Goal: Transaction & Acquisition: Purchase product/service

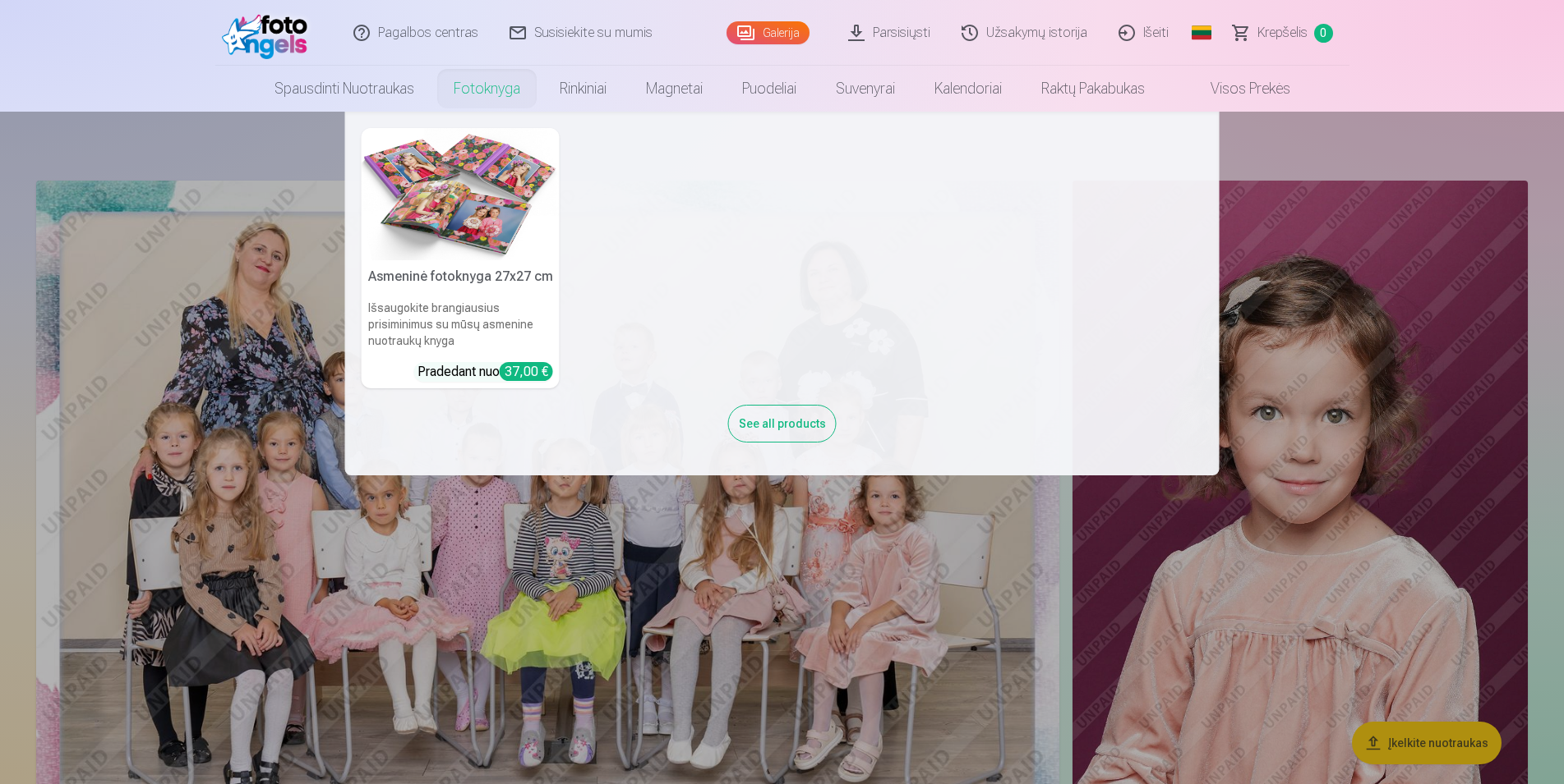
click at [460, 82] on link "Fotoknyga" at bounding box center [486, 89] width 106 height 46
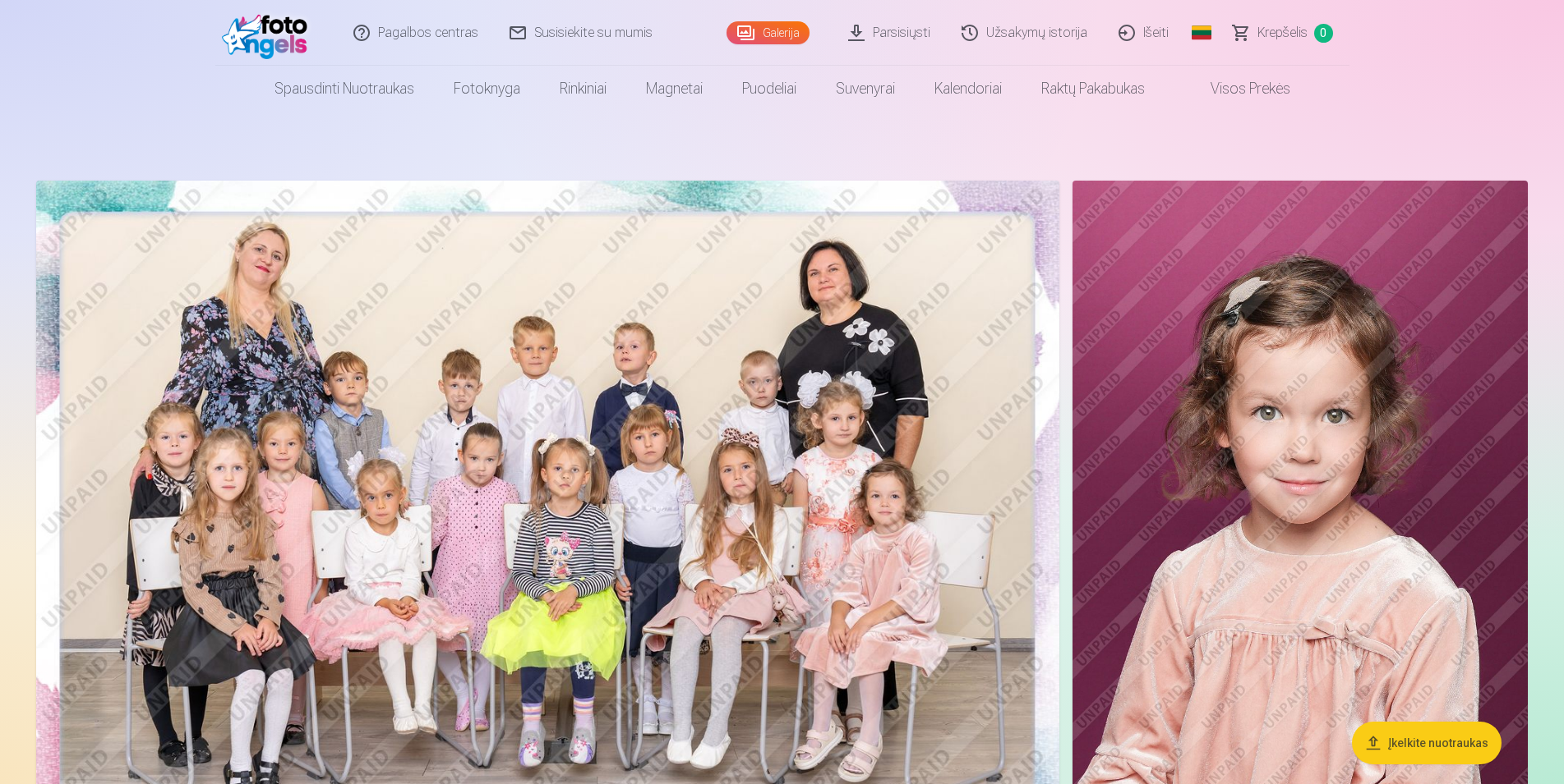
click at [1198, 81] on span at bounding box center [1194, 89] width 20 height 20
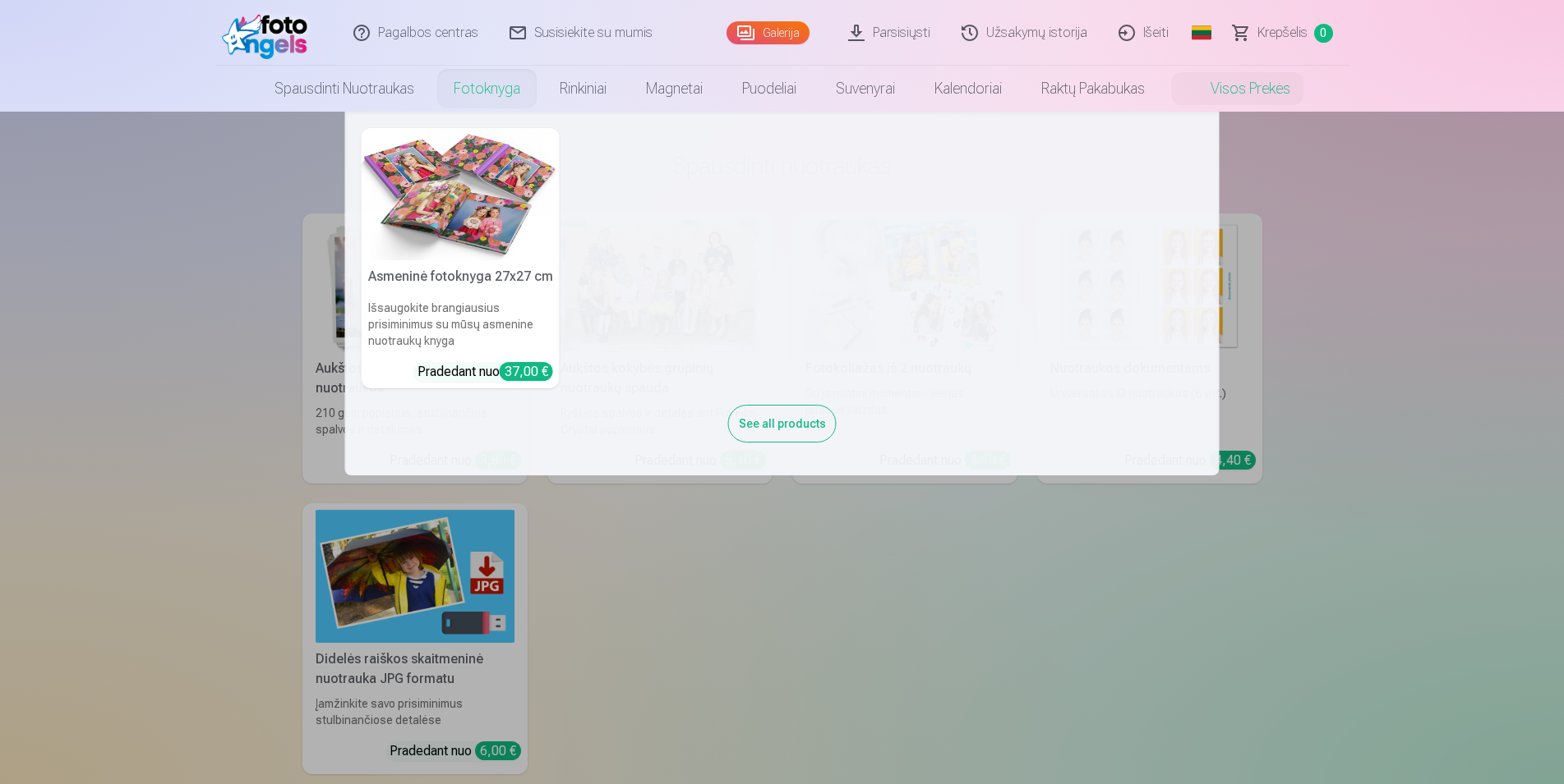
click at [476, 92] on link "Fotoknyga" at bounding box center [486, 89] width 106 height 46
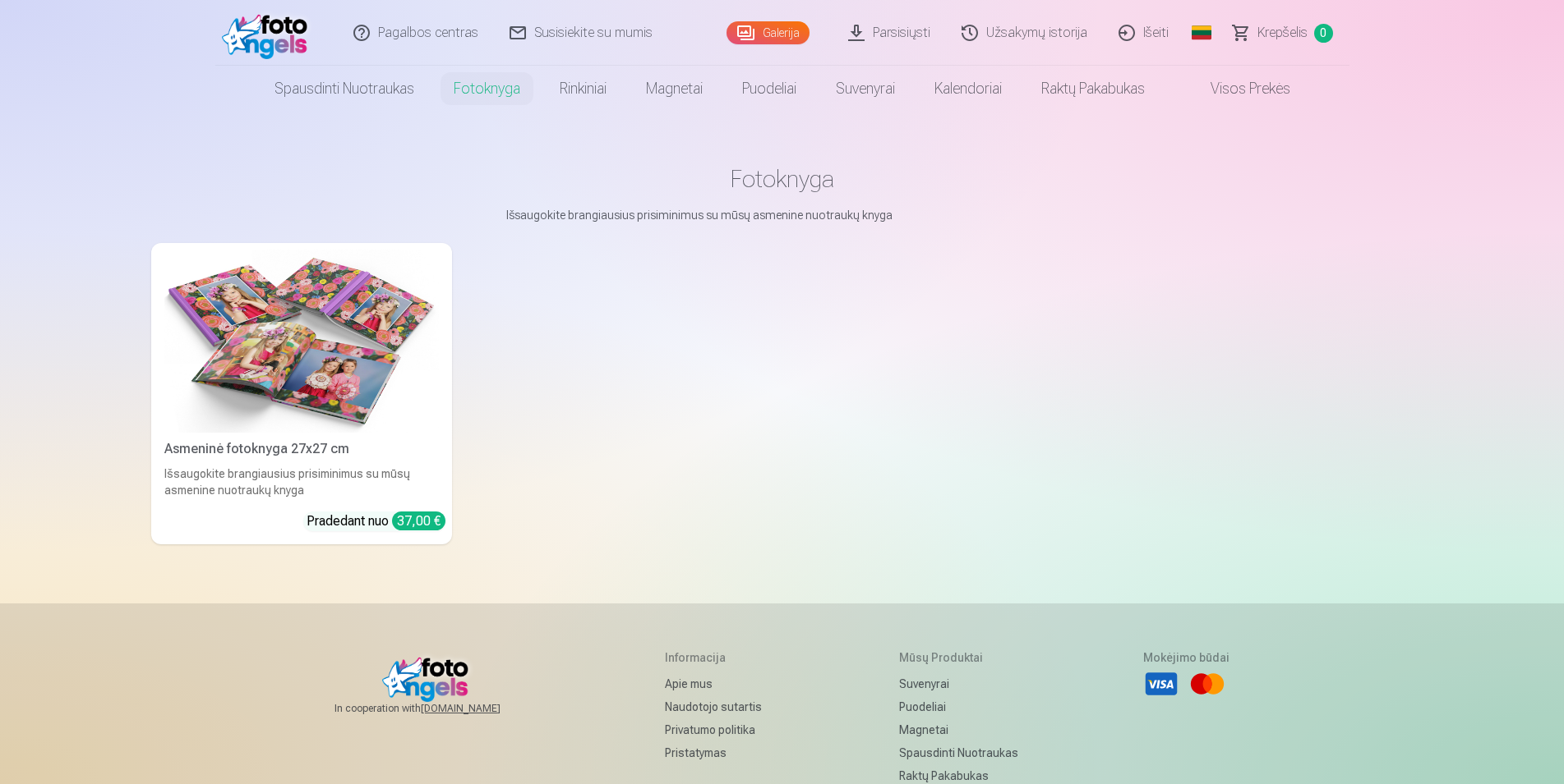
click at [338, 399] on img at bounding box center [301, 342] width 274 height 183
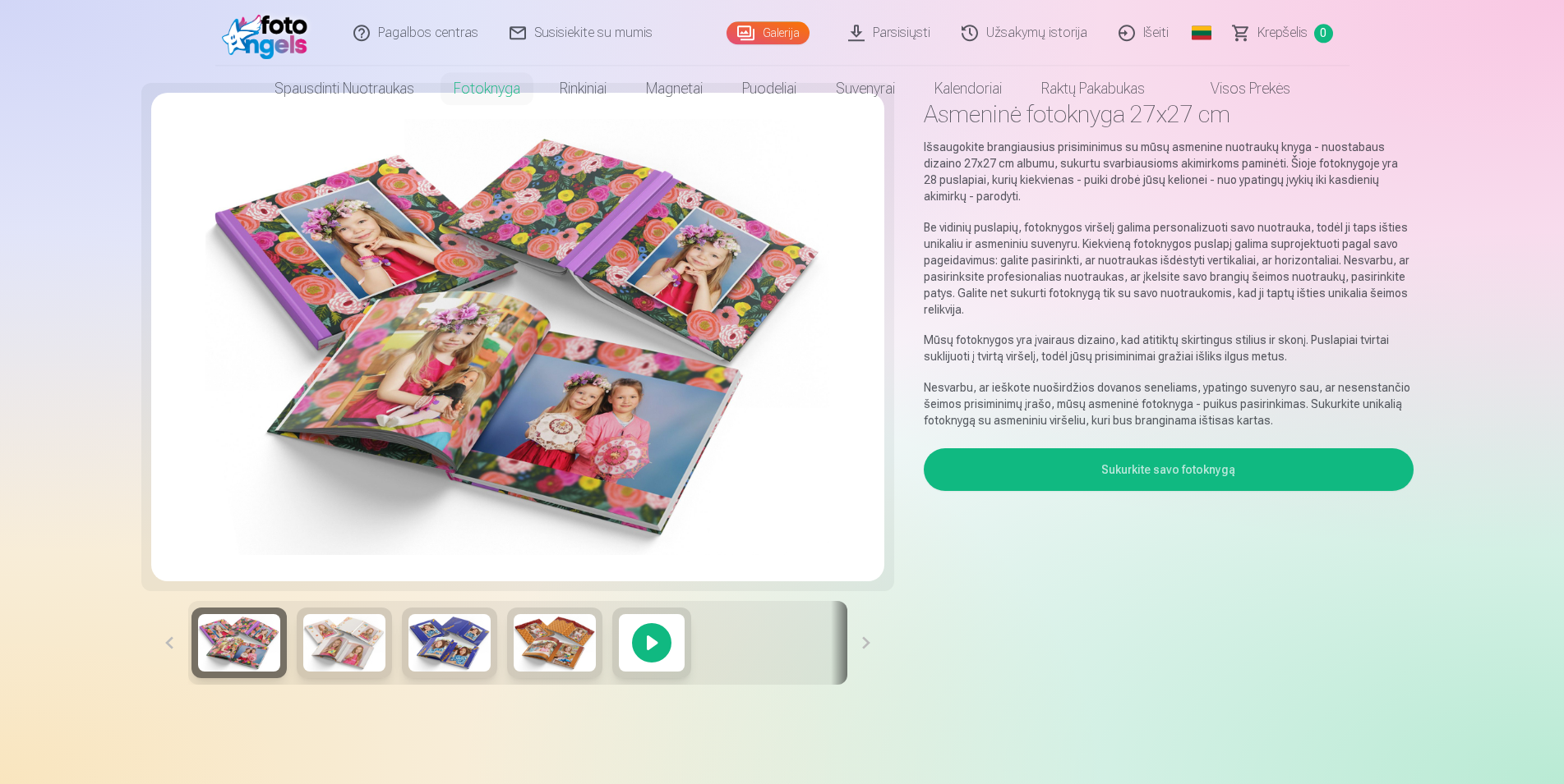
scroll to position [84, 0]
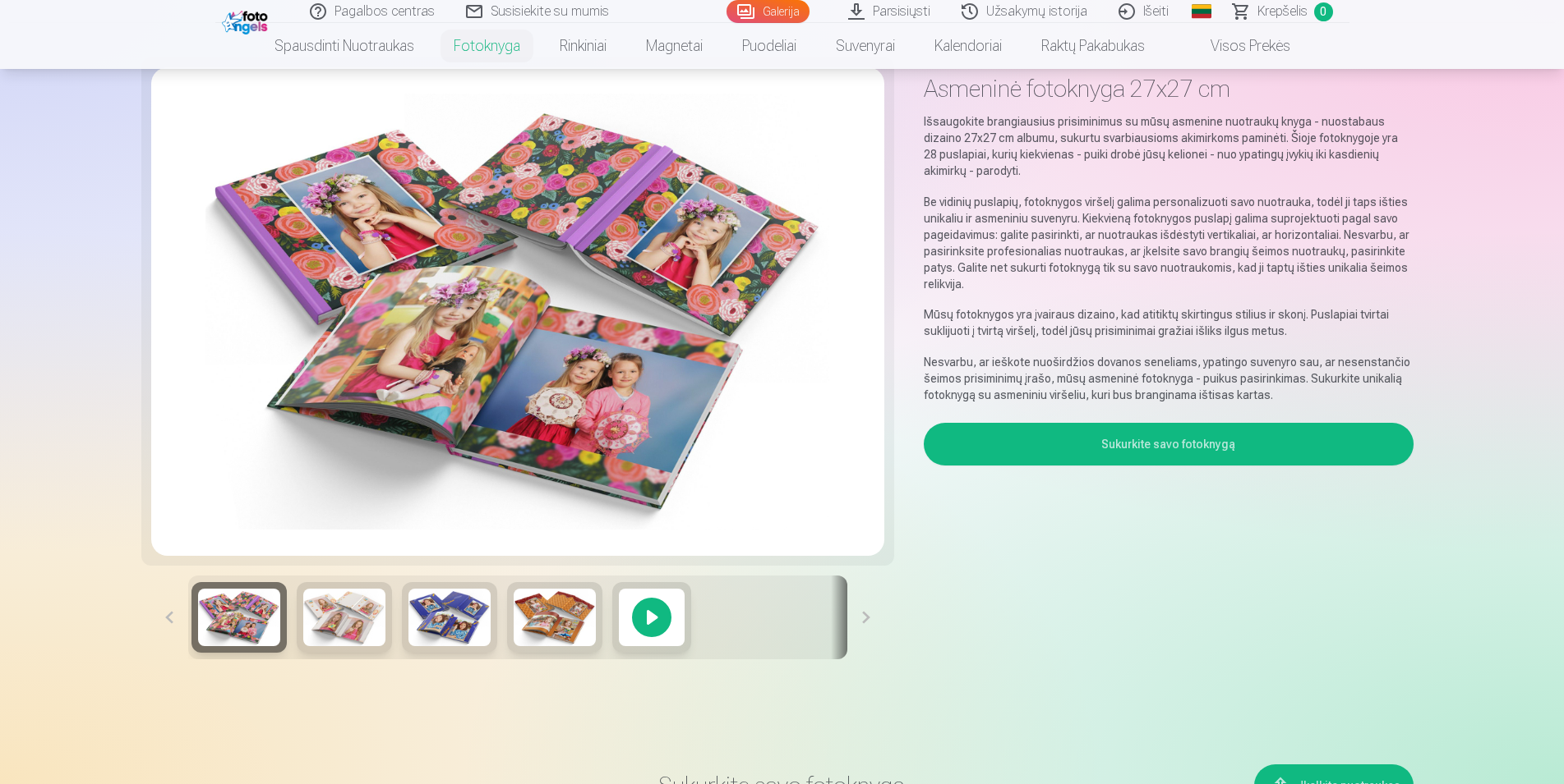
click at [652, 608] on div at bounding box center [652, 618] width 79 height 71
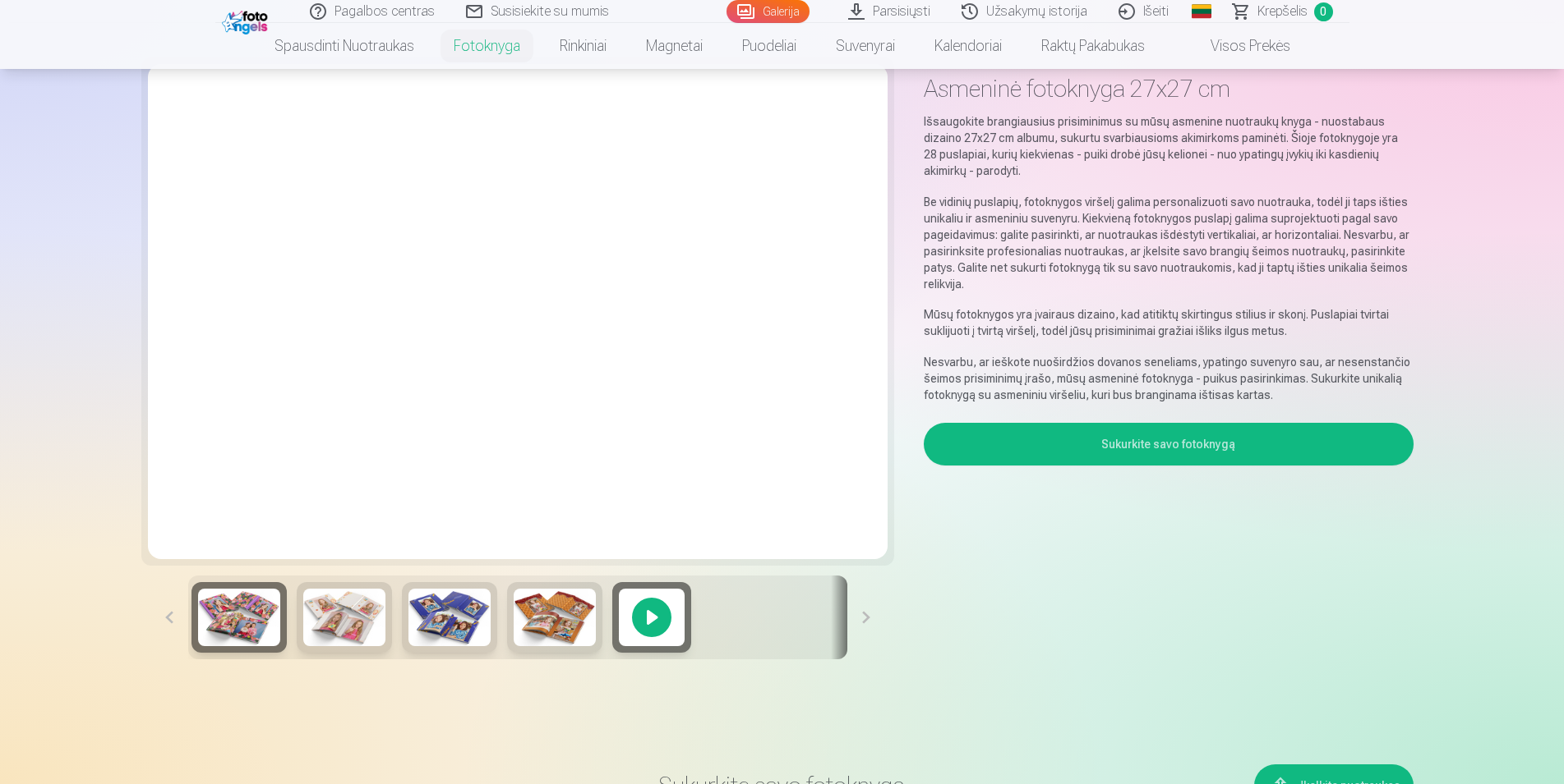
click at [862, 616] on button at bounding box center [865, 618] width 37 height 84
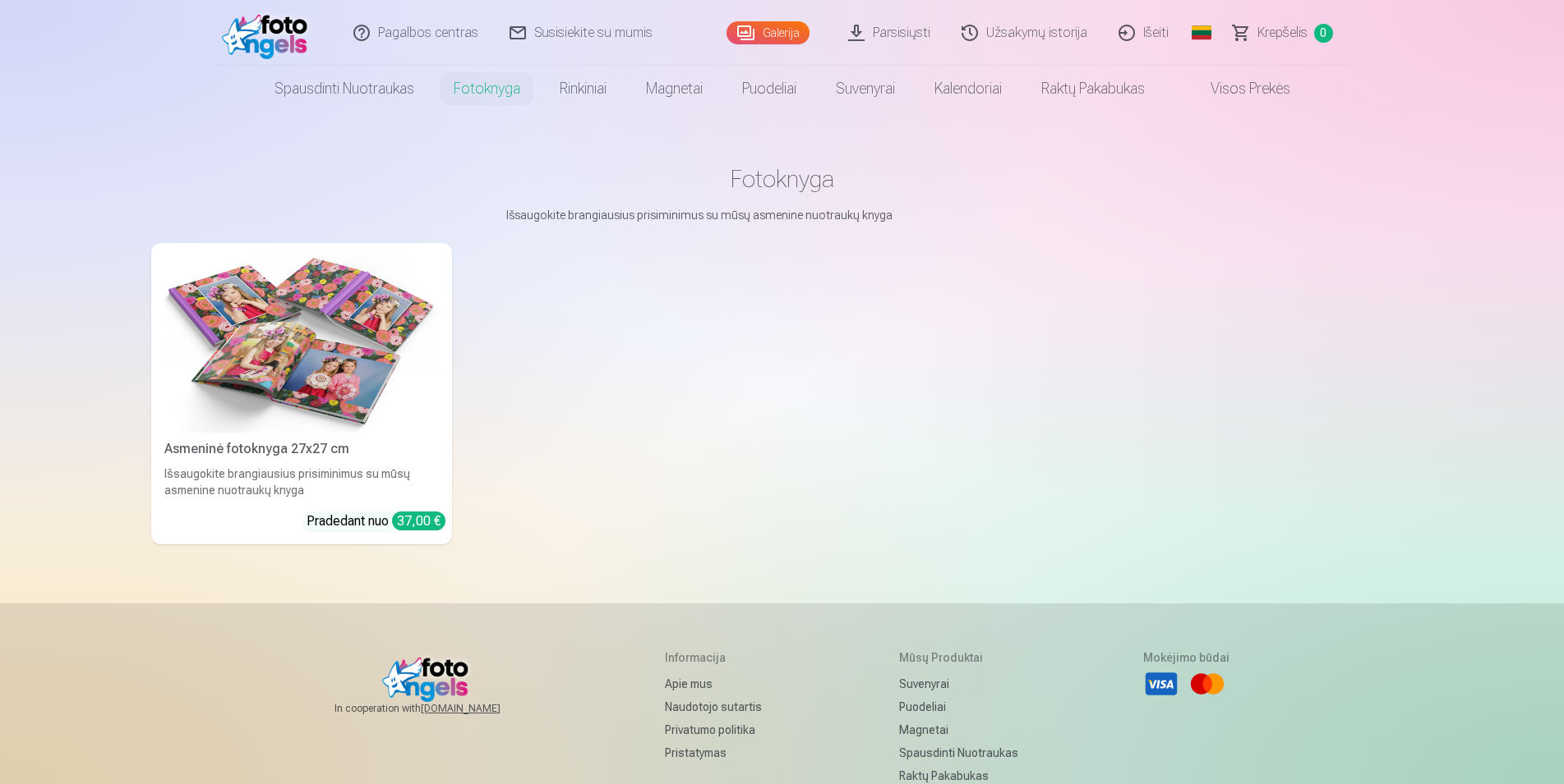
click at [306, 324] on img at bounding box center [301, 342] width 274 height 183
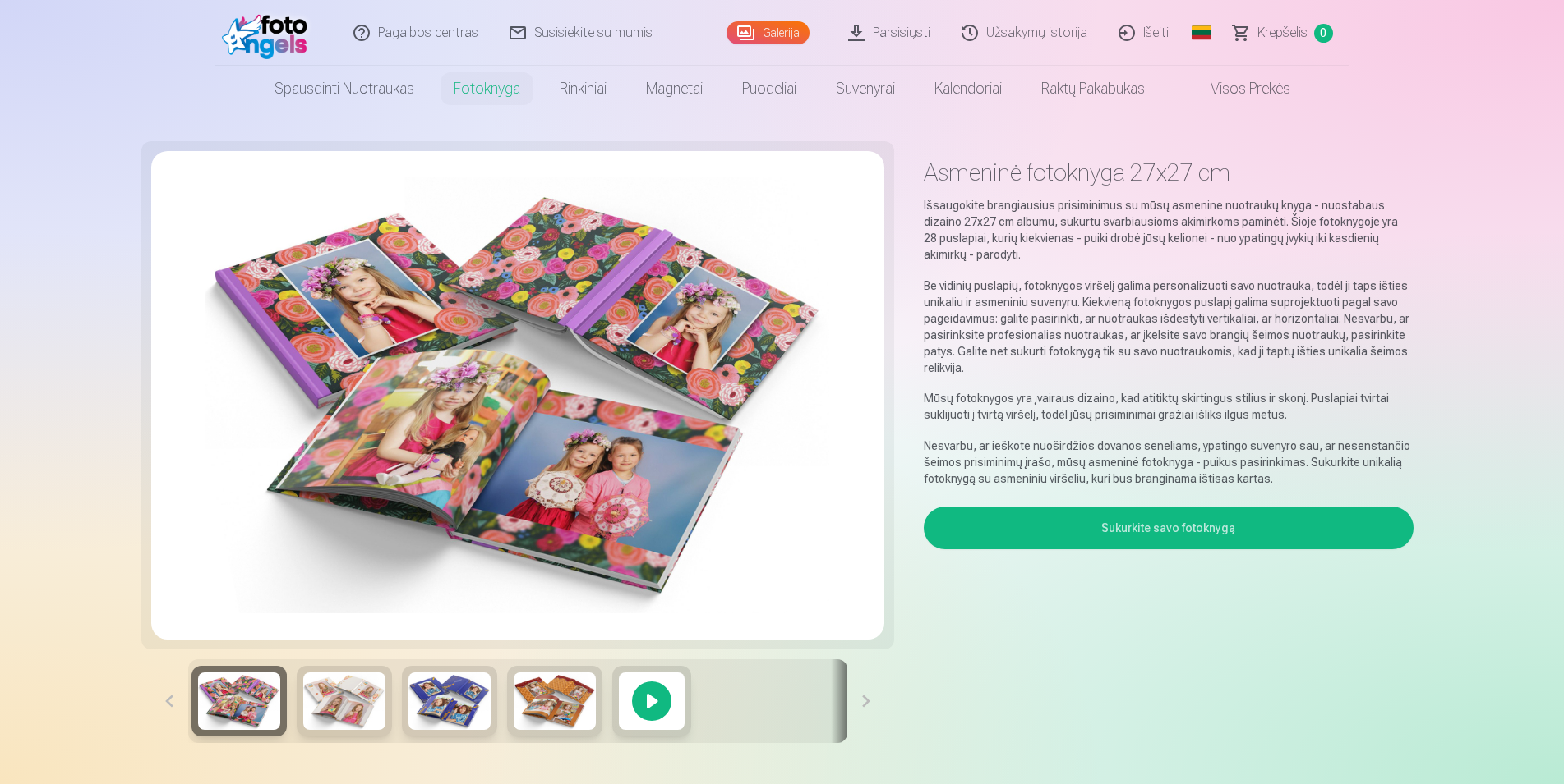
click at [1177, 530] on button "Sukurkite savo fotoknygą" at bounding box center [1168, 528] width 489 height 43
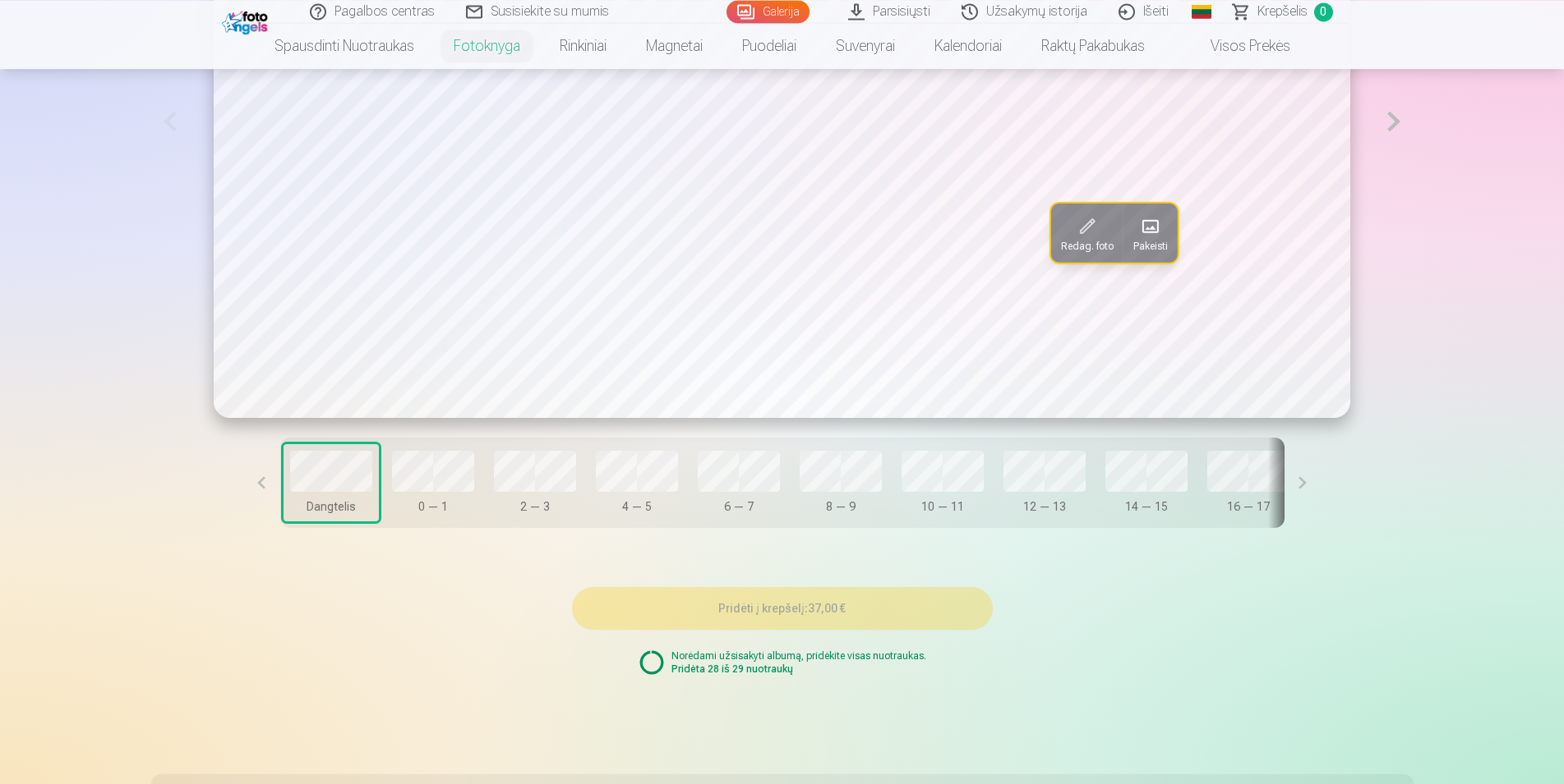
scroll to position [1326, 0]
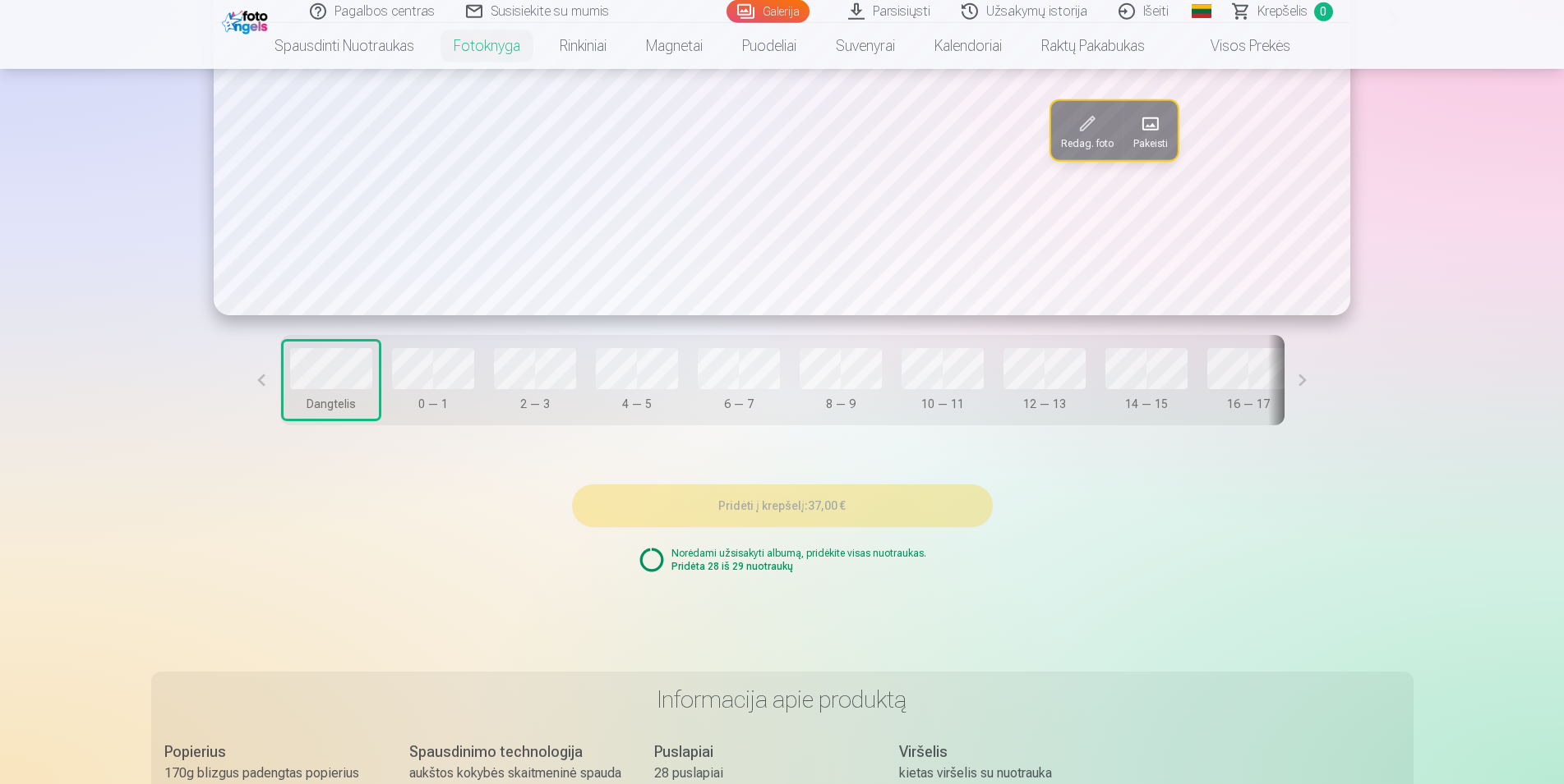
click at [1285, 399] on button at bounding box center [1303, 380] width 37 height 90
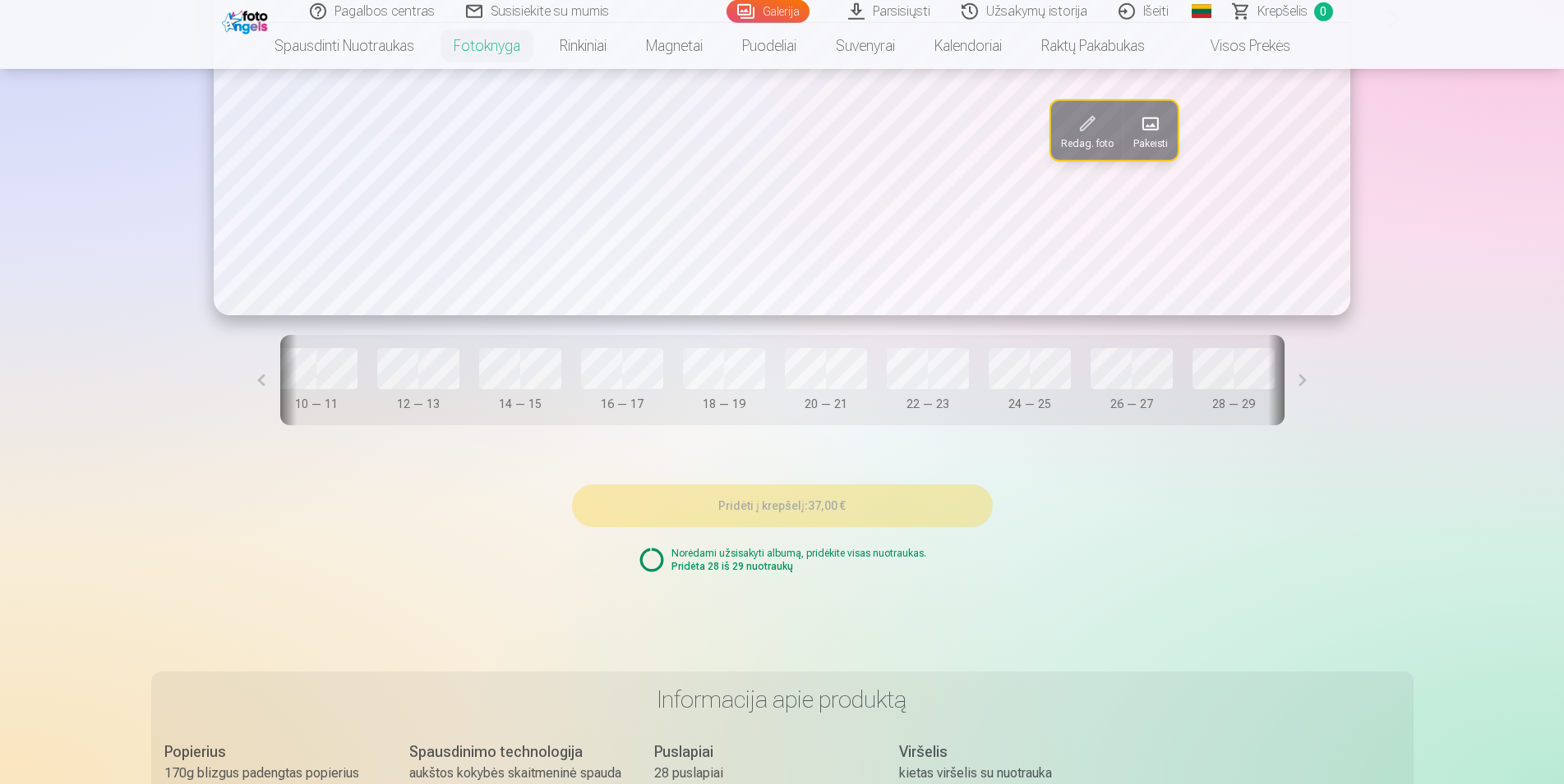
click at [1285, 399] on button at bounding box center [1303, 380] width 37 height 90
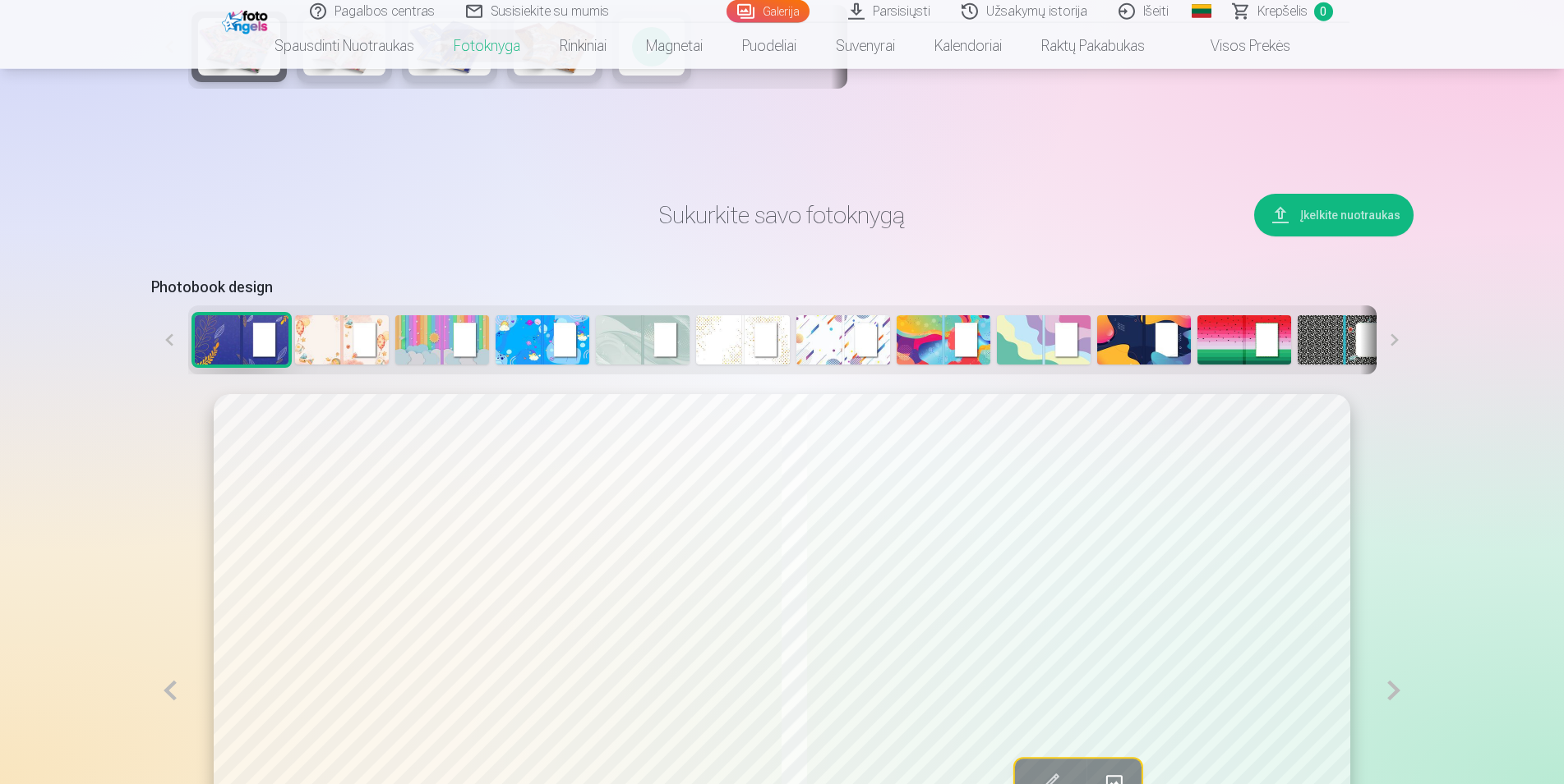
scroll to position [656, 0]
